Goal: Information Seeking & Learning: Learn about a topic

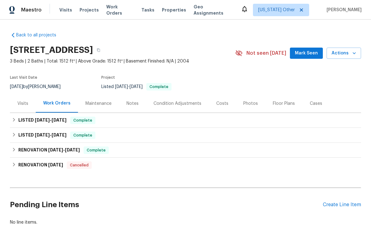
click at [251, 103] on div "Photos" at bounding box center [250, 103] width 15 height 6
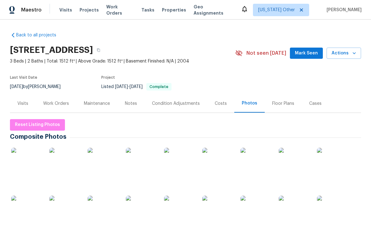
click at [30, 164] on img at bounding box center [26, 163] width 31 height 31
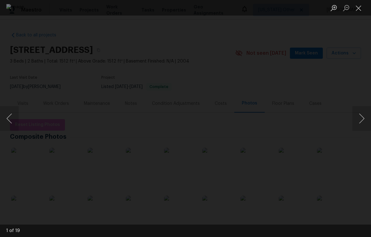
click at [362, 120] on button "Next image" at bounding box center [361, 118] width 19 height 25
click at [363, 120] on button "Next image" at bounding box center [361, 118] width 19 height 25
click at [361, 119] on button "Next image" at bounding box center [361, 118] width 19 height 25
click at [361, 120] on button "Next image" at bounding box center [361, 118] width 19 height 25
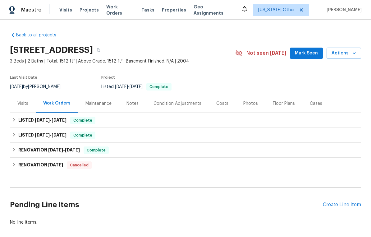
click at [245, 103] on div "Photos" at bounding box center [250, 103] width 15 height 6
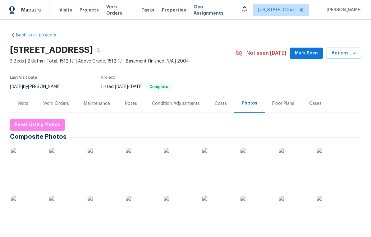
click at [30, 166] on img at bounding box center [26, 163] width 31 height 31
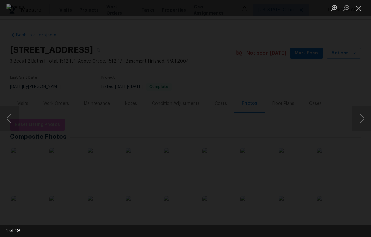
click at [361, 121] on button "Next image" at bounding box center [361, 118] width 19 height 25
click at [362, 120] on button "Next image" at bounding box center [361, 118] width 19 height 25
click at [363, 119] on button "Next image" at bounding box center [361, 118] width 19 height 25
click at [362, 120] on button "Next image" at bounding box center [361, 118] width 19 height 25
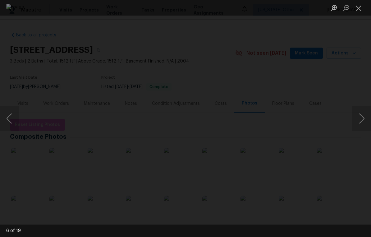
click at [362, 120] on button "Next image" at bounding box center [361, 118] width 19 height 25
click at [360, 120] on button "Next image" at bounding box center [361, 118] width 19 height 25
click at [362, 119] on button "Next image" at bounding box center [361, 118] width 19 height 25
click at [362, 120] on button "Next image" at bounding box center [361, 118] width 19 height 25
